Goal: Task Accomplishment & Management: Use online tool/utility

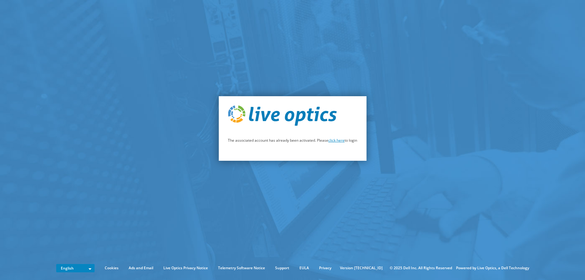
click at [337, 142] on link "click here" at bounding box center [336, 140] width 16 height 5
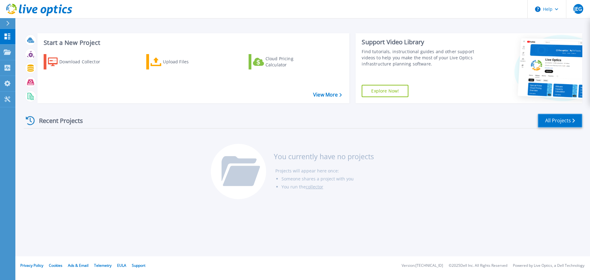
click at [552, 123] on link "All Projects" at bounding box center [559, 121] width 45 height 14
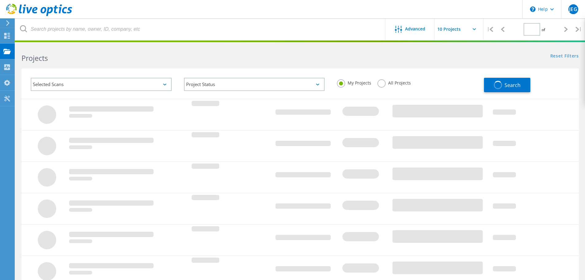
type input "1"
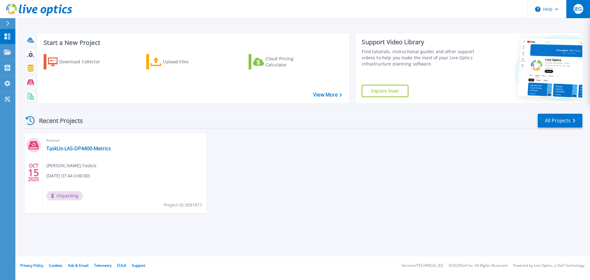
click at [571, 9] on button "JEG" at bounding box center [578, 9] width 24 height 18
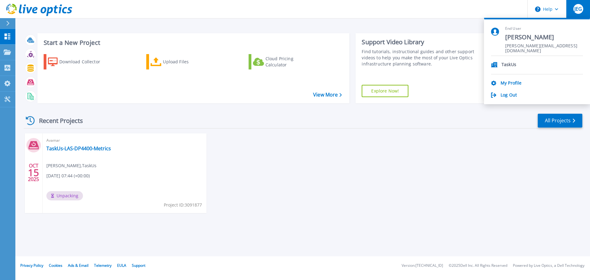
click at [530, 93] on div "Log Out" at bounding box center [537, 95] width 92 height 6
click at [513, 95] on link "Log Out" at bounding box center [508, 95] width 16 height 6
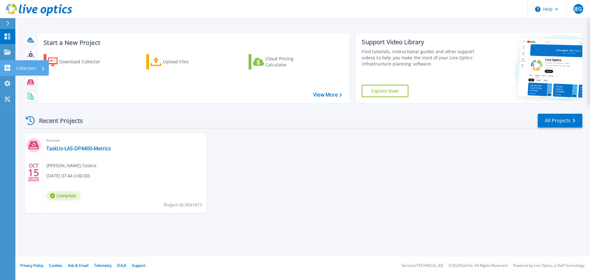
click at [10, 68] on icon at bounding box center [7, 68] width 7 height 6
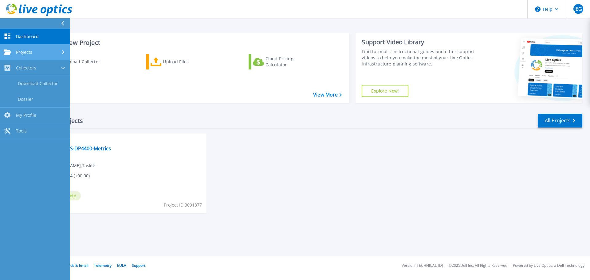
click at [31, 55] on span "Projects" at bounding box center [24, 52] width 16 height 6
click at [323, 177] on div "[DATE] Avamar TaskUs-LAS-DP4400-Metrics [PERSON_NAME] , TaskUs [DATE] 07:44 (+0…" at bounding box center [300, 179] width 563 height 92
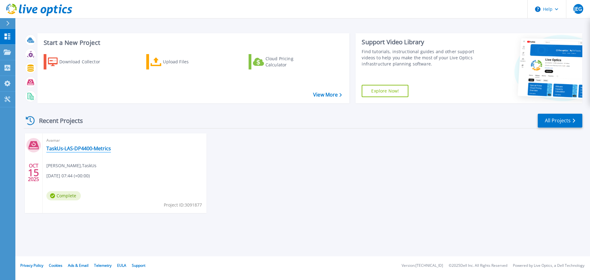
click at [76, 149] on link "TaskUs-LAS-DP4400-Metrics" at bounding box center [78, 148] width 64 height 6
